Goal: Register for event/course

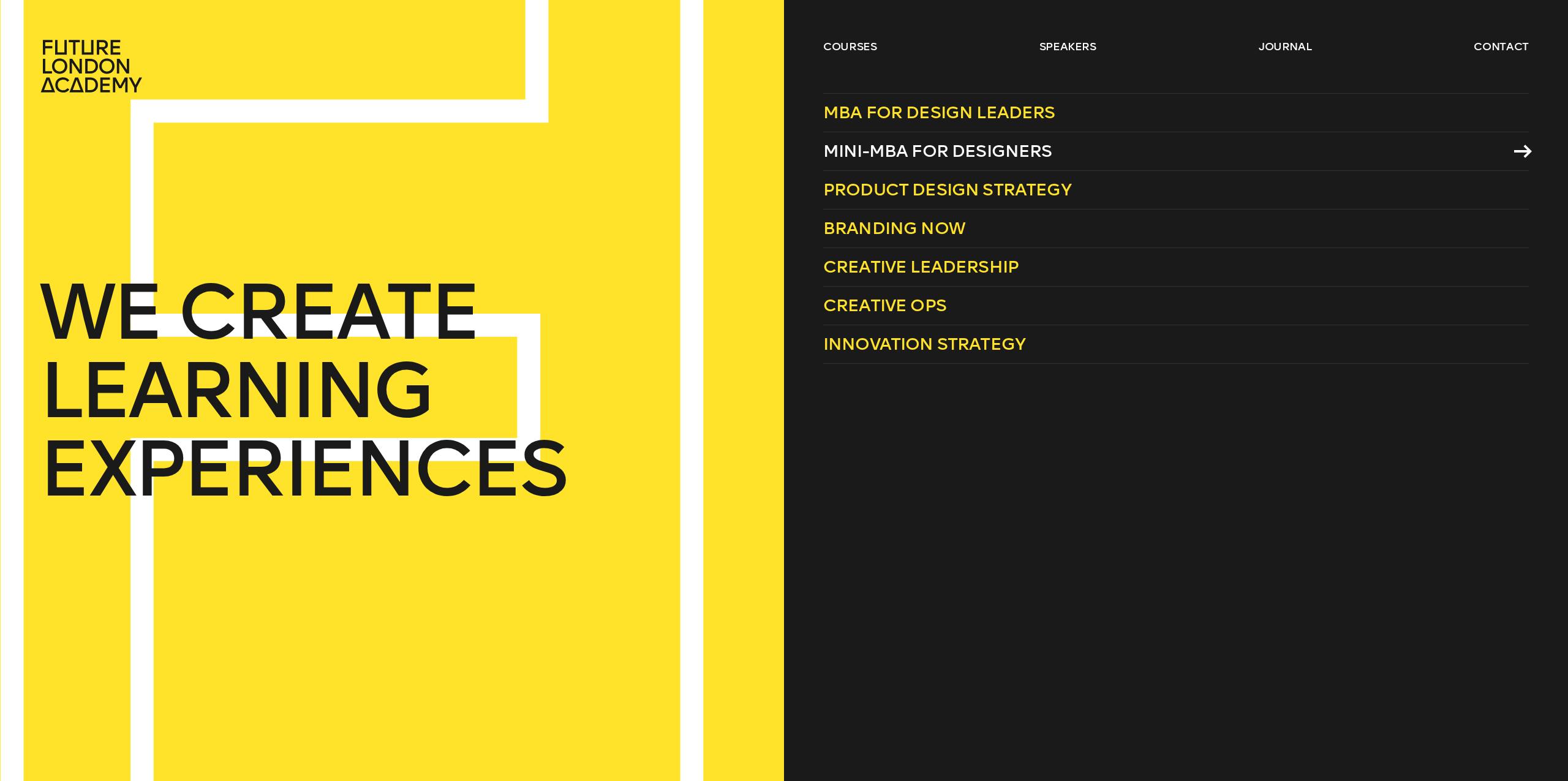
click at [920, 143] on span "Mini-MBA for Designers" at bounding box center [938, 150] width 229 height 20
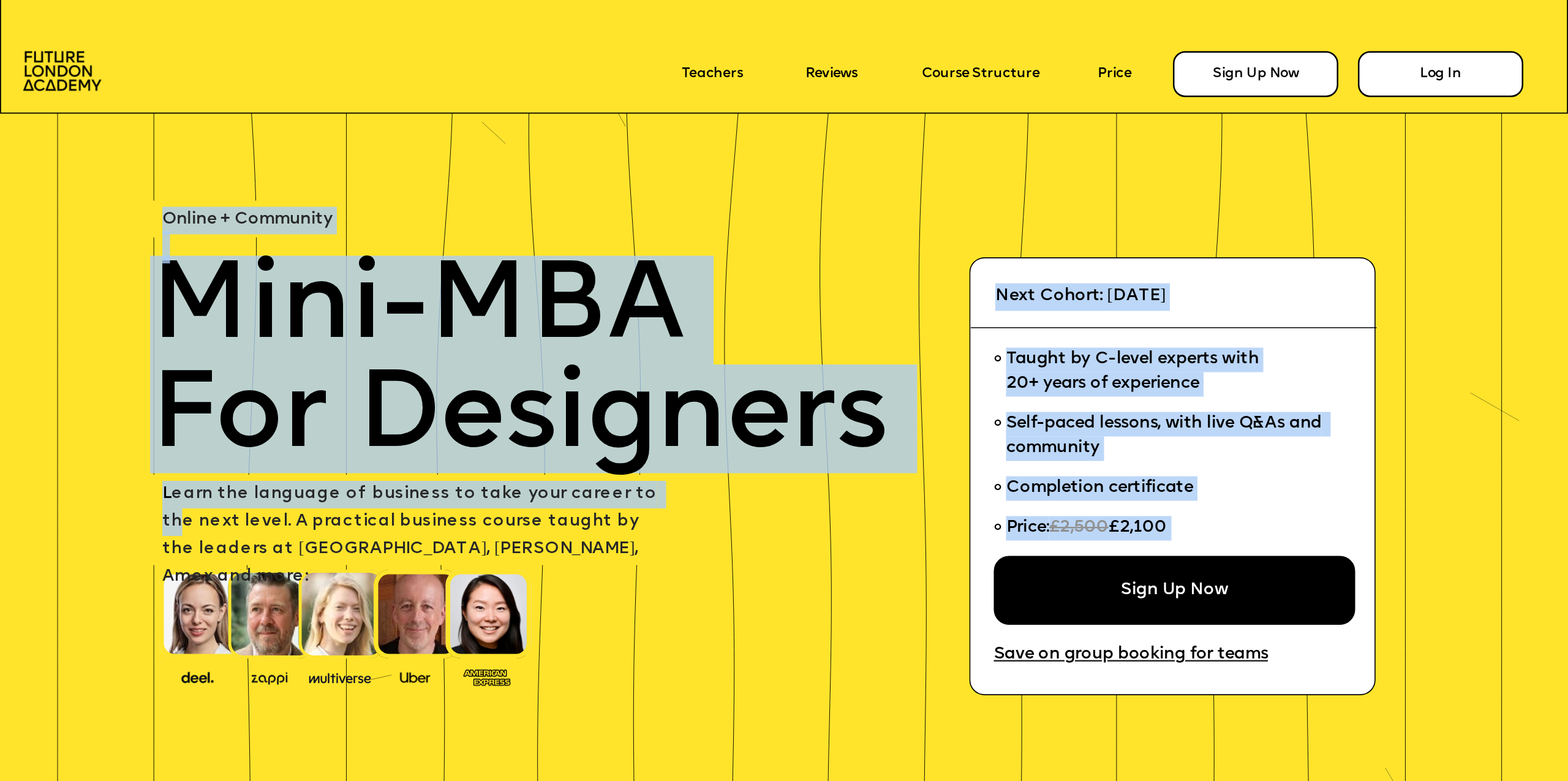
drag, startPoint x: 436, startPoint y: 480, endPoint x: 667, endPoint y: 510, distance: 232.9
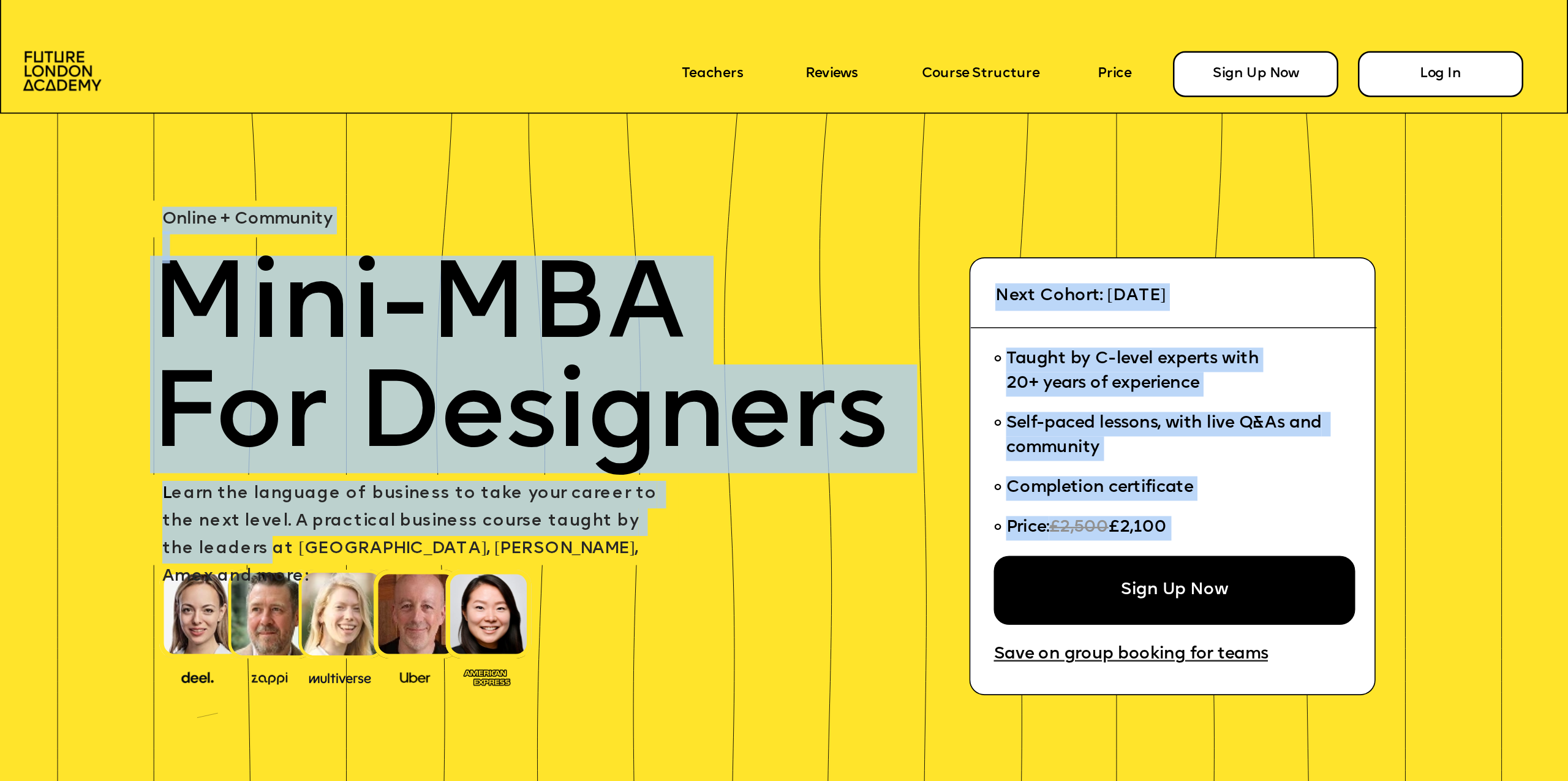
click at [618, 545] on p "L earn the language of business to take your career to the next level. A practi…" at bounding box center [417, 537] width 510 height 111
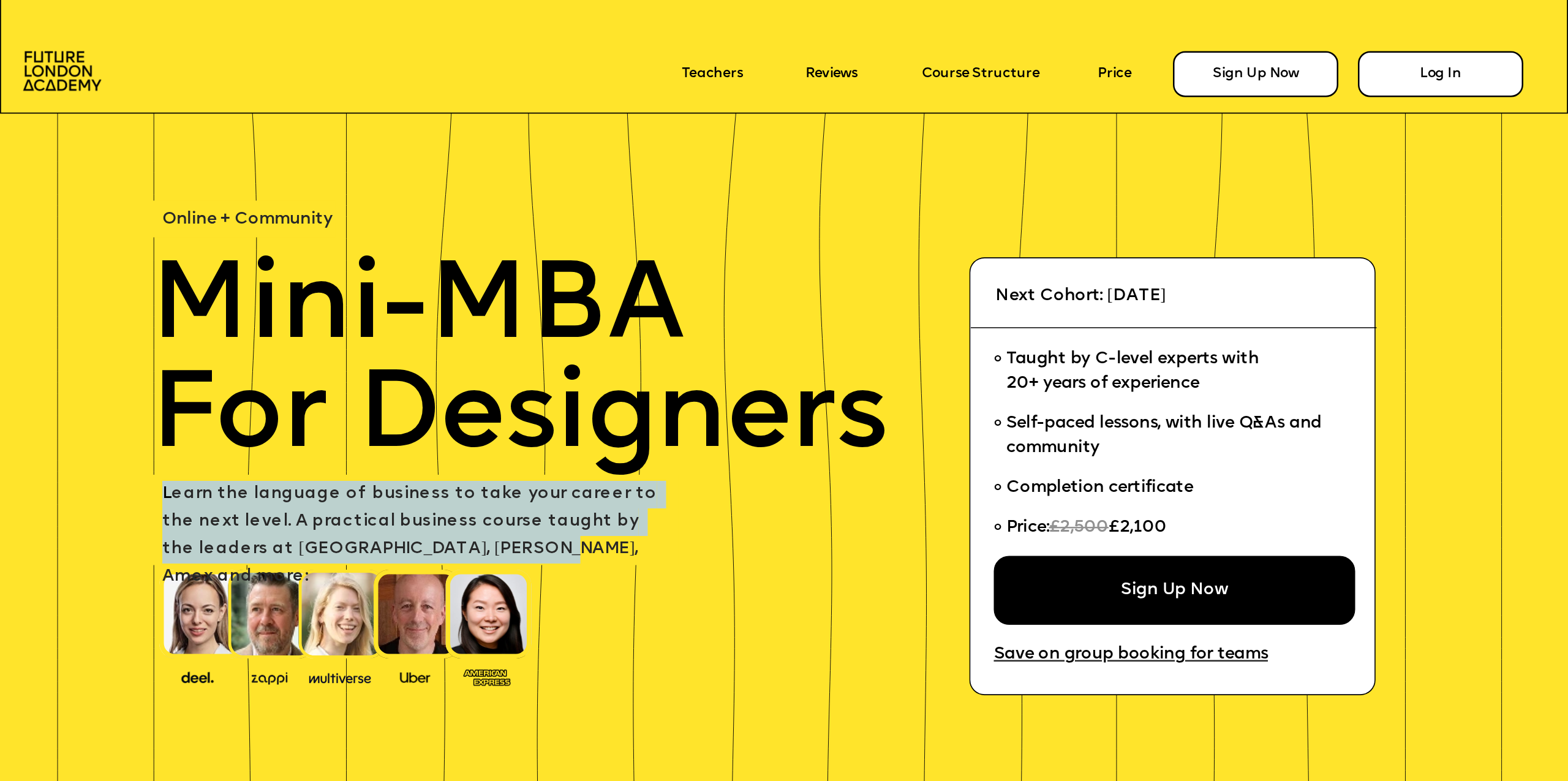
drag, startPoint x: 423, startPoint y: 539, endPoint x: 185, endPoint y: 489, distance: 243.2
click at [162, 483] on p "L earn the language of business to take your career to the next level. A practi…" at bounding box center [417, 537] width 510 height 111
click at [426, 520] on span "L earn the language of business to take your career to the next level. A practi…" at bounding box center [411, 535] width 499 height 100
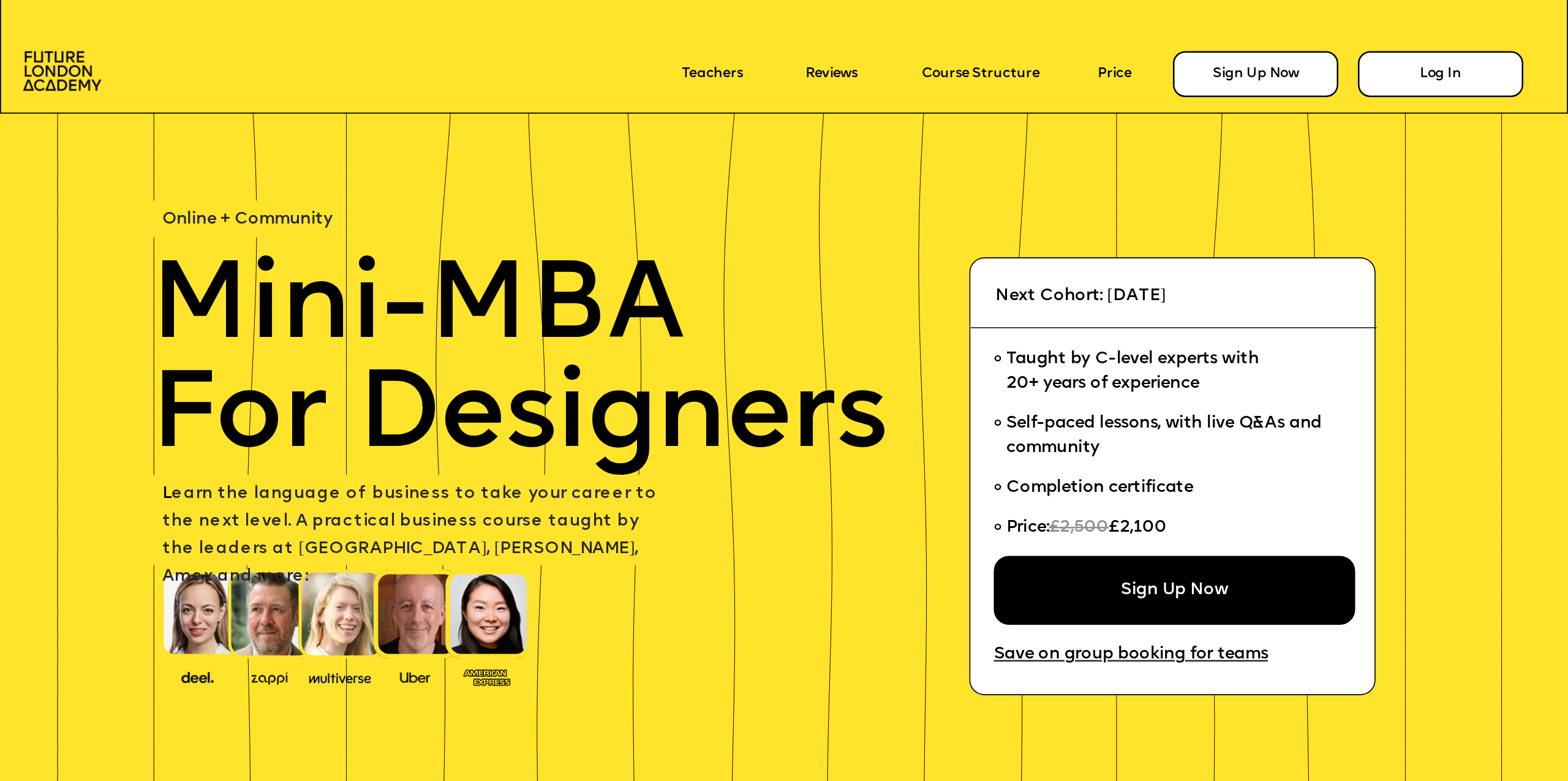
click at [426, 520] on span "L earn the language of business to take your career to the next level. A practi…" at bounding box center [411, 535] width 499 height 100
click at [1316, 400] on li "Taught by C-level experts with 20+ years of experience" at bounding box center [1167, 373] width 346 height 64
click at [1288, 395] on li "Taught by C-level experts with 20+ years of experience" at bounding box center [1167, 373] width 346 height 64
